Goal: Task Accomplishment & Management: Complete application form

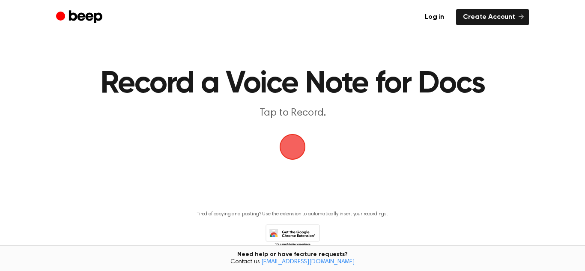
click at [313, 131] on main "Record a Voice Note for Docs Tap to Record. Tired of copying and pasting? Use t…" at bounding box center [292, 136] width 585 height 272
click at [294, 149] on span "button" at bounding box center [292, 147] width 24 height 24
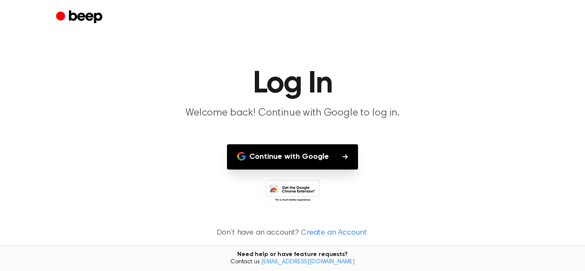
click at [328, 157] on button "Continue with Google" at bounding box center [292, 156] width 131 height 25
click at [423, 147] on main "Log In Welcome back! Continue with Google to log in. Continue with Google Don’t…" at bounding box center [292, 135] width 585 height 271
click at [315, 231] on link "Create an Account" at bounding box center [333, 233] width 66 height 12
